Goal: Task Accomplishment & Management: Manage account settings

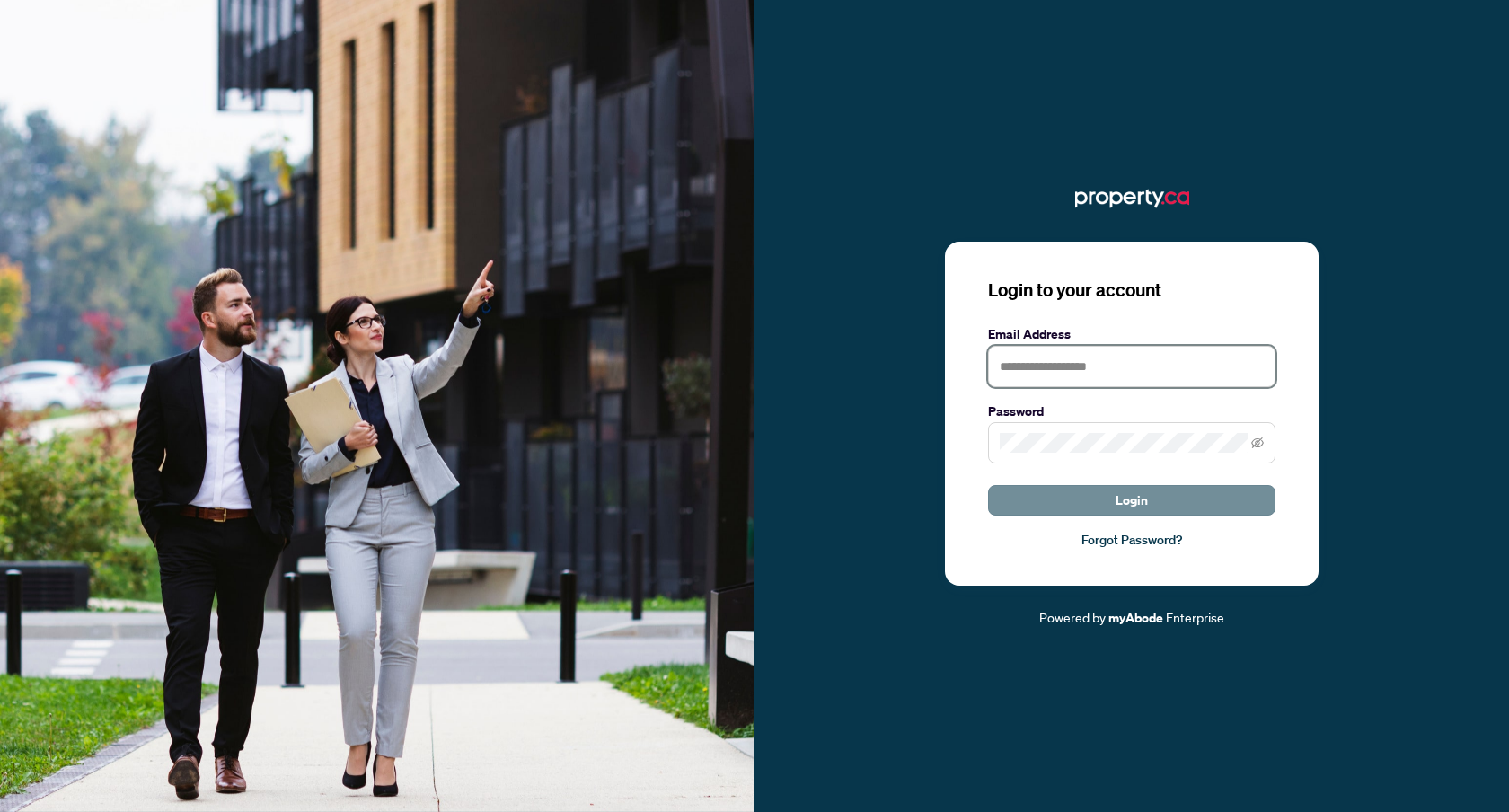
type input "**********"
click at [1028, 502] on button "Login" at bounding box center [1132, 499] width 288 height 31
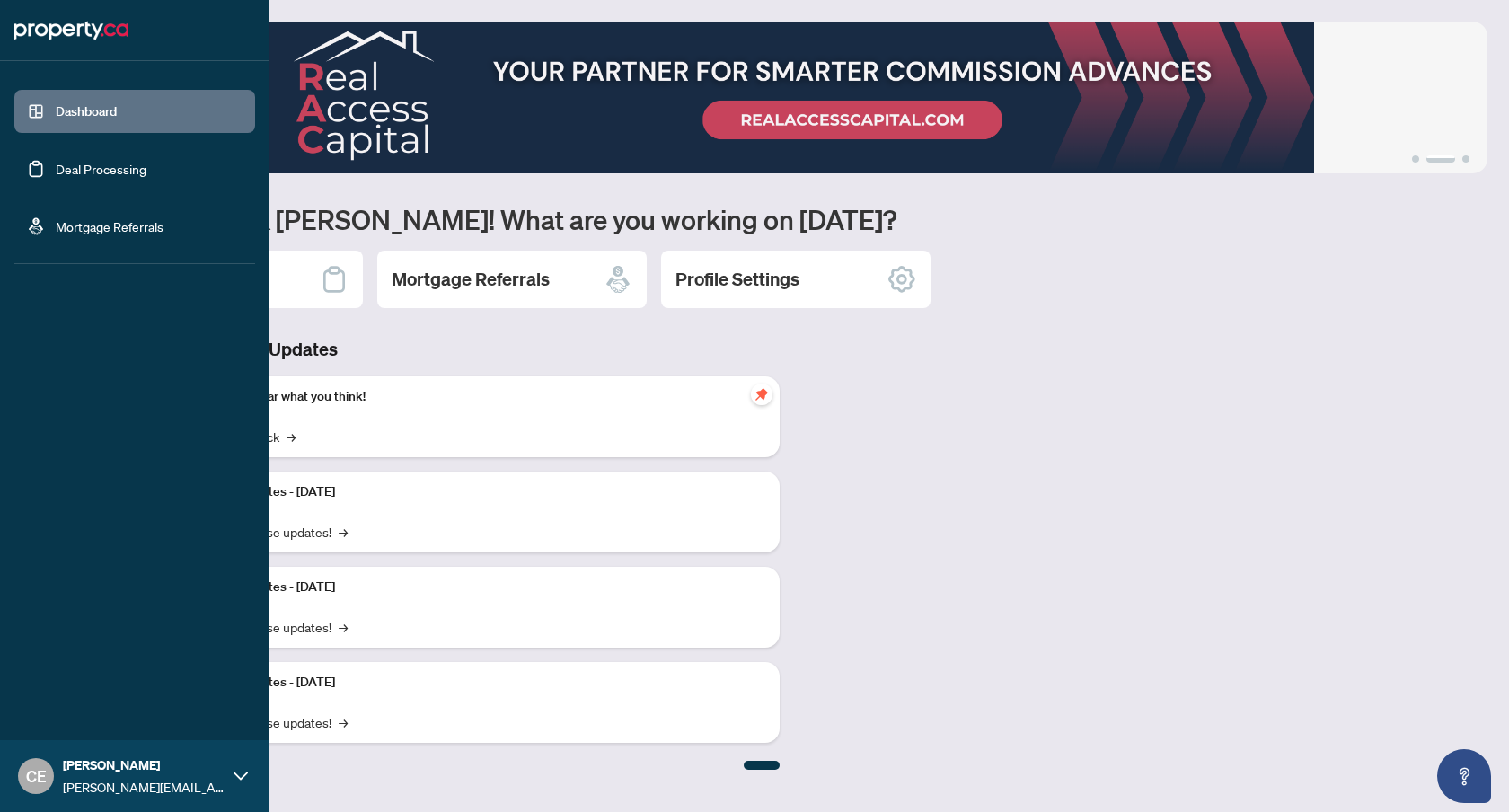
click at [91, 171] on link "Deal Processing" at bounding box center [101, 169] width 91 height 16
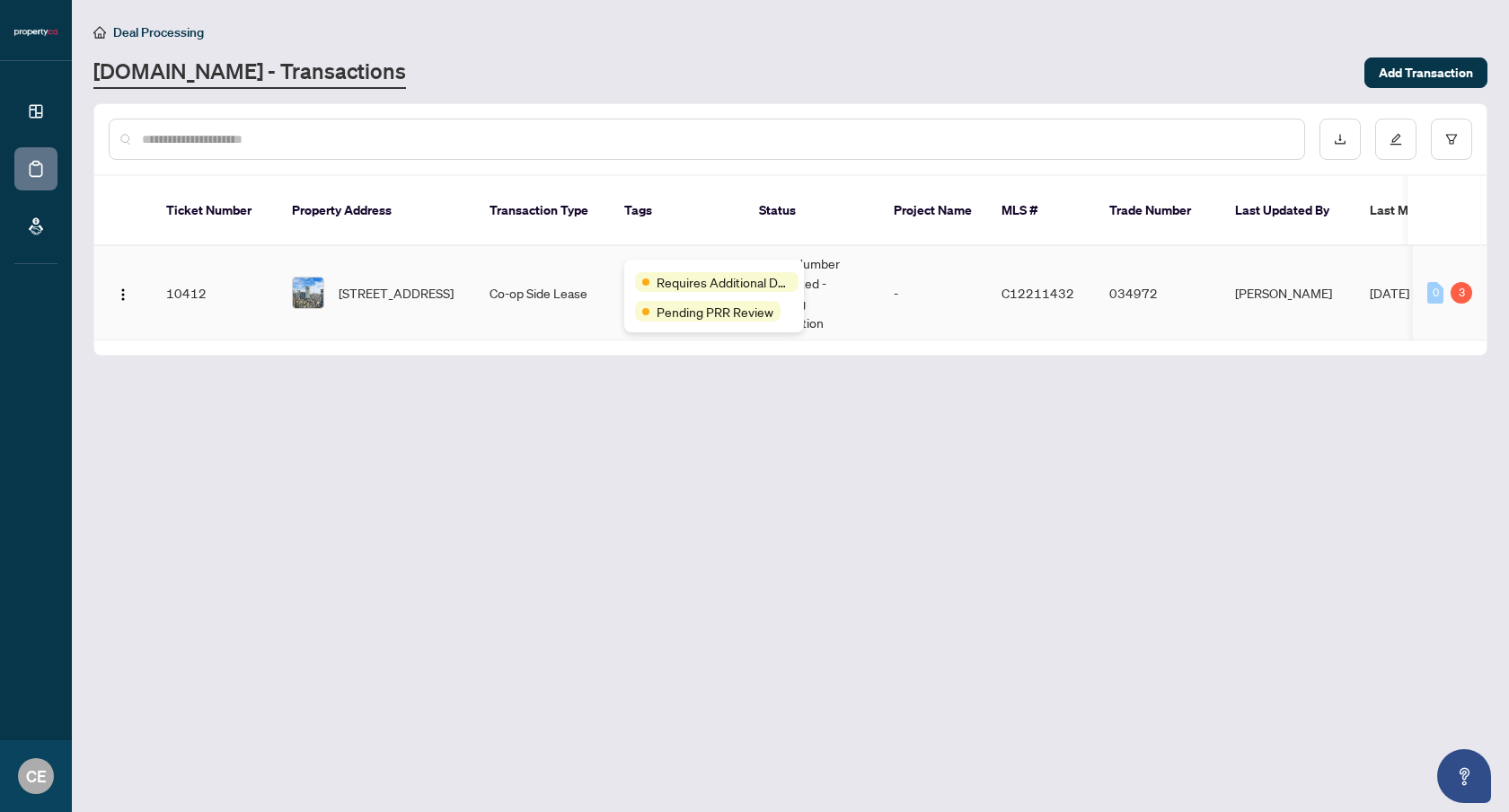
click at [653, 272] on div "Requires Additional Docs" at bounding box center [717, 282] width 164 height 20
click at [1460, 282] on div "3" at bounding box center [1462, 293] width 22 height 22
click at [1380, 285] on span "[DATE]" at bounding box center [1390, 293] width 40 height 16
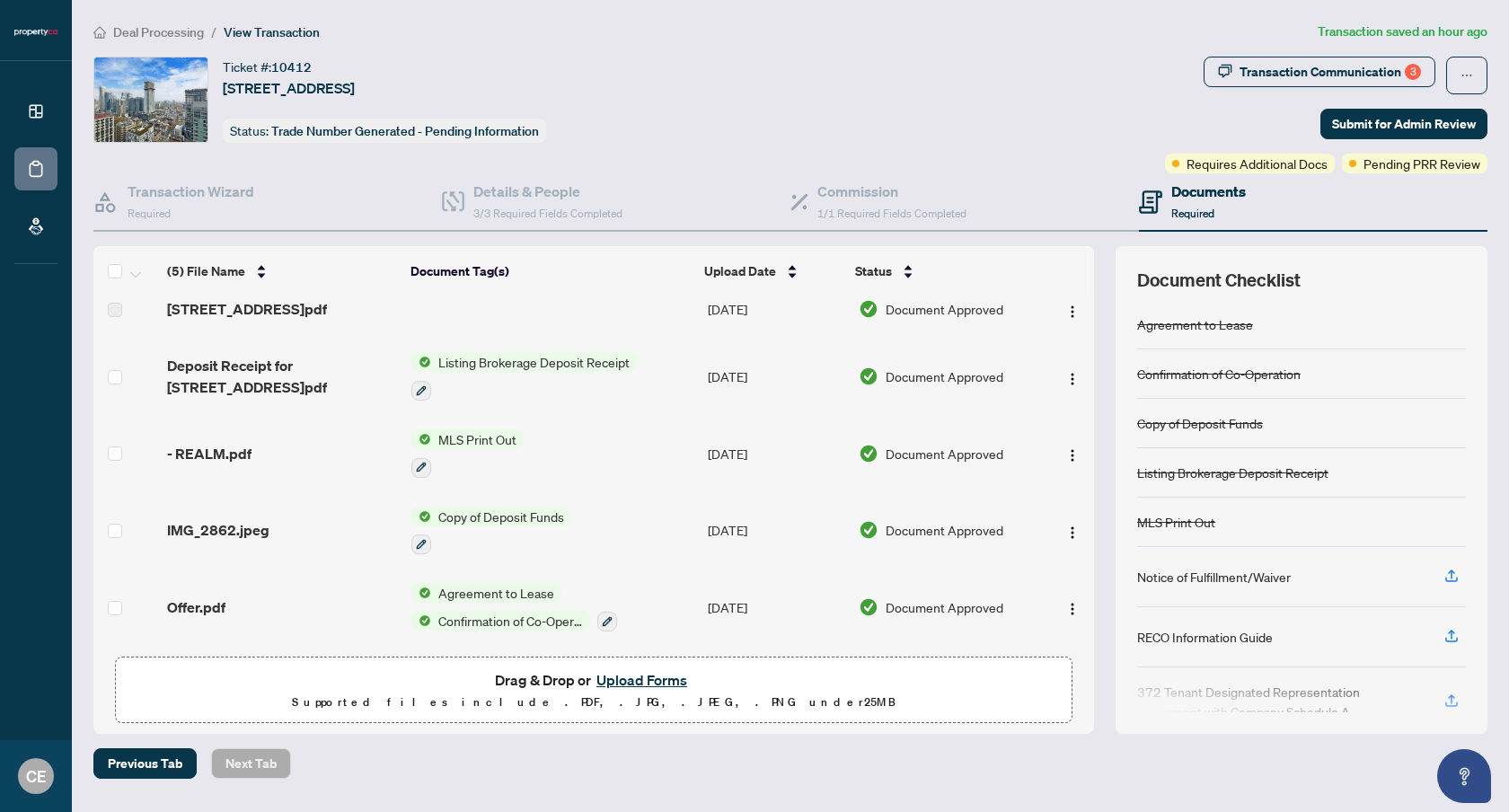
click at [1194, 189] on h4 "Documents" at bounding box center [1208, 192] width 75 height 22
click at [1194, 209] on span "Required" at bounding box center [1192, 213] width 43 height 13
